Goal: Information Seeking & Learning: Learn about a topic

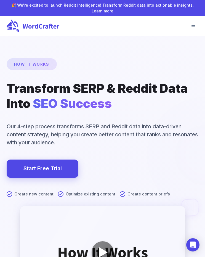
scroll to position [7469, 0]
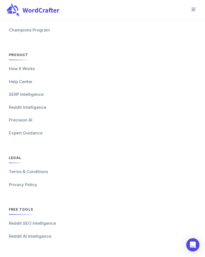
drag, startPoint x: 180, startPoint y: 231, endPoint x: 184, endPoint y: 257, distance: 25.5
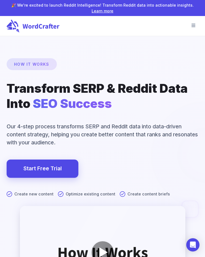
scroll to position [7469, 0]
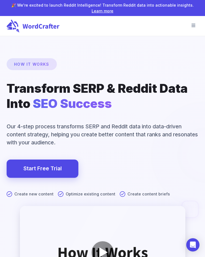
scroll to position [7469, 0]
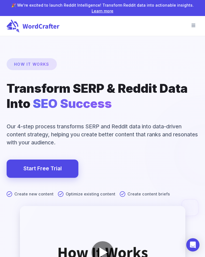
scroll to position [7469, 0]
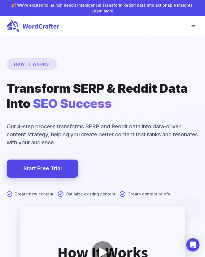
scroll to position [7469, 0]
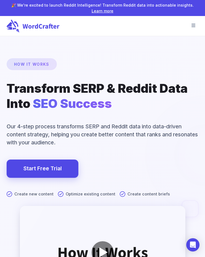
scroll to position [7469, 0]
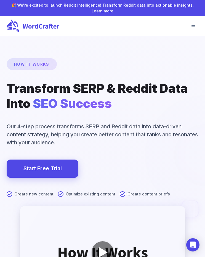
scroll to position [7469, 0]
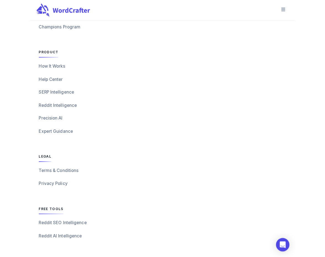
scroll to position [5661, 0]
